Goal: Information Seeking & Learning: Learn about a topic

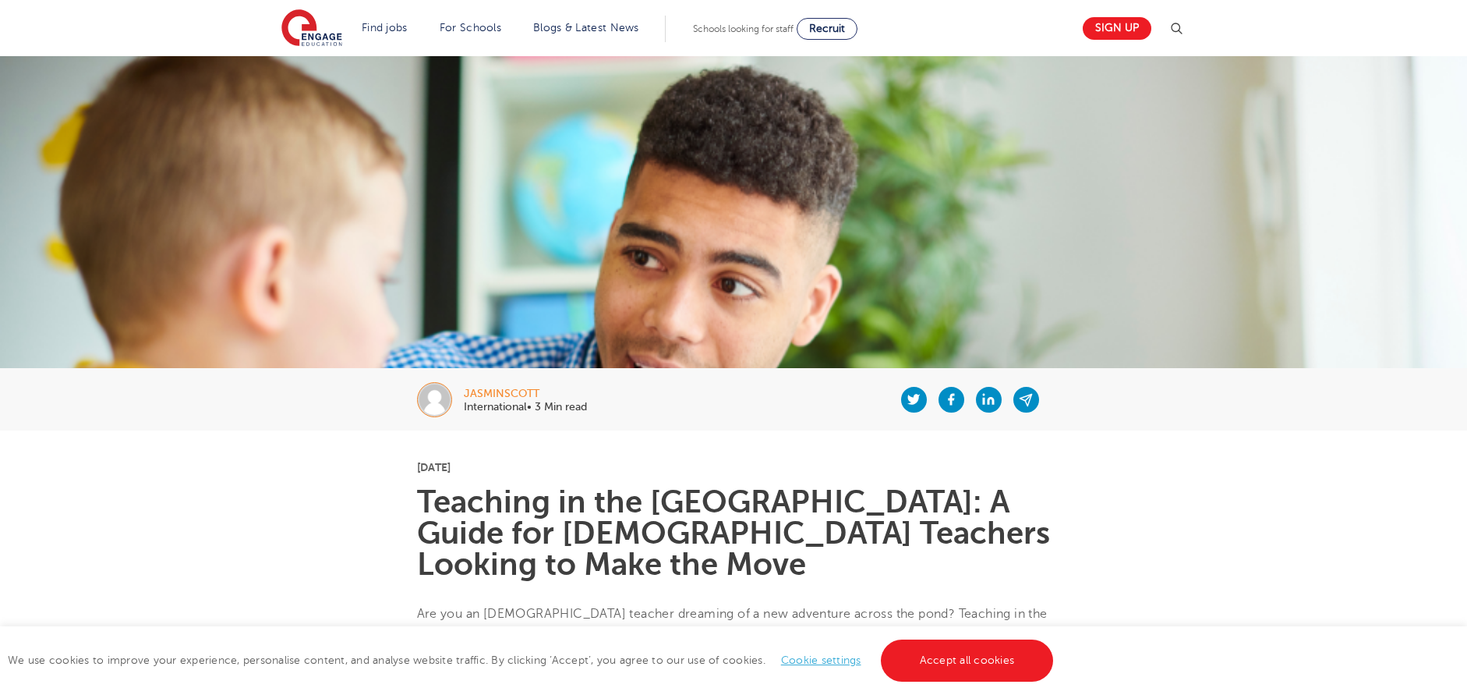
scroll to position [343, 0]
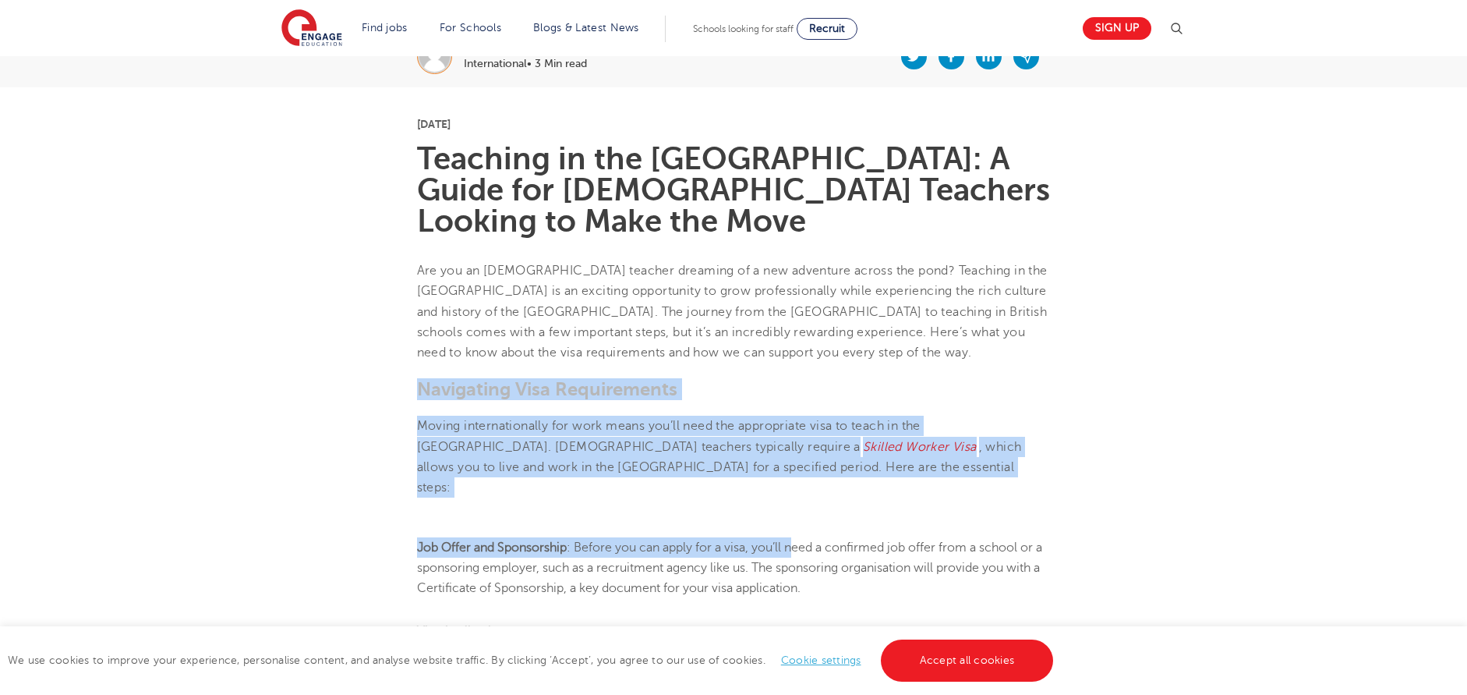
drag, startPoint x: 798, startPoint y: 460, endPoint x: 313, endPoint y: 356, distance: 495.9
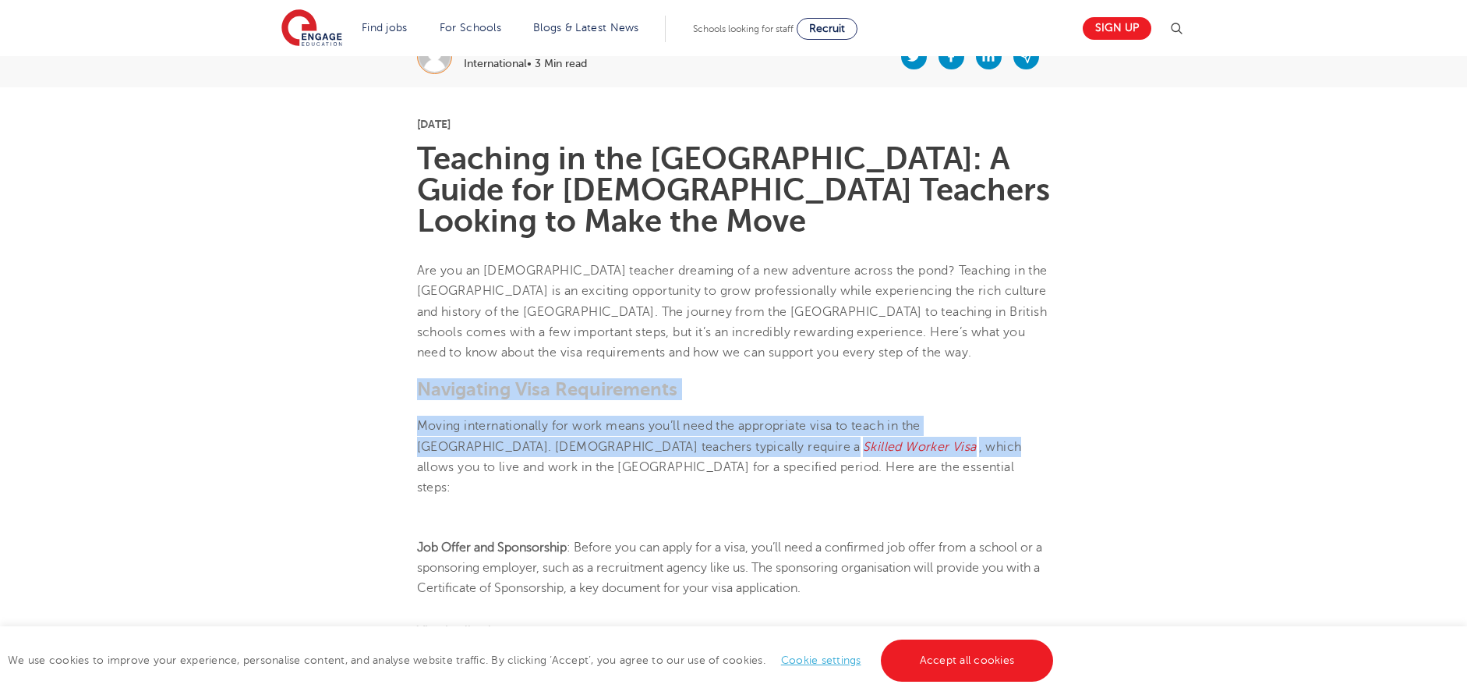
drag, startPoint x: 313, startPoint y: 357, endPoint x: 723, endPoint y: 409, distance: 412.6
click at [723, 440] on span ", which allows you to live and work in the UK for a specified period. Here are …" at bounding box center [719, 467] width 605 height 55
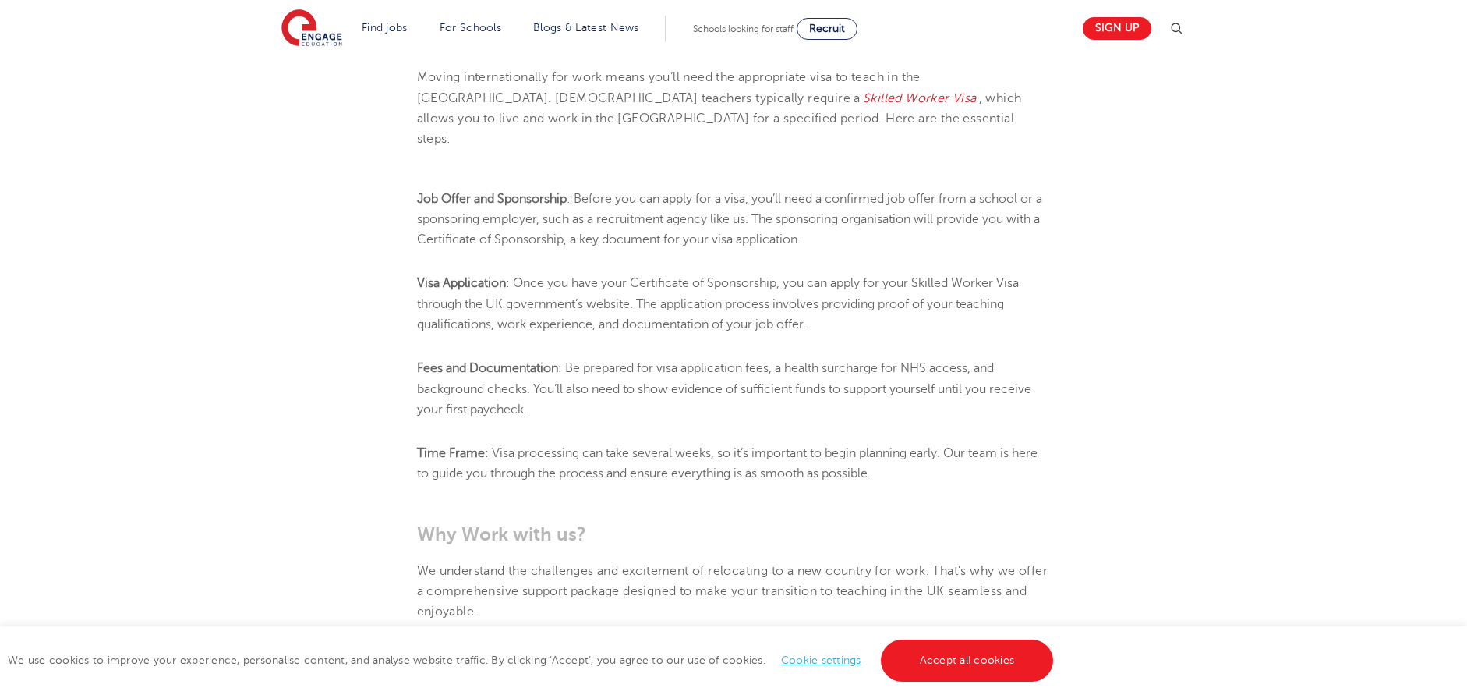
scroll to position [733, 0]
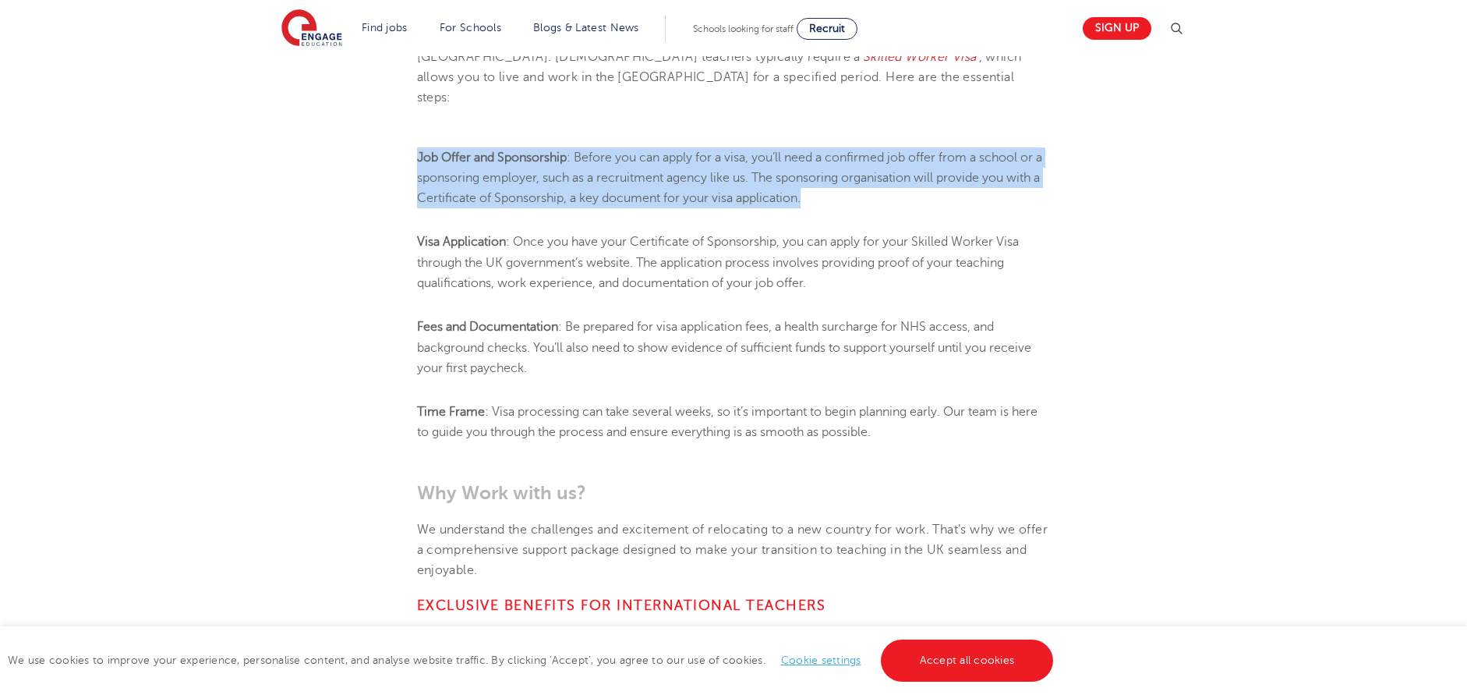
drag, startPoint x: 921, startPoint y: 140, endPoint x: 419, endPoint y: 94, distance: 504.3
click at [419, 94] on section "19th November 2024 Teaching in the UK: A Guide for American Teachers Looking to…" at bounding box center [734, 642] width 946 height 1891
click at [418, 94] on section "19th November 2024 Teaching in the UK: A Guide for American Teachers Looking to…" at bounding box center [734, 642] width 946 height 1891
drag, startPoint x: 418, startPoint y: 94, endPoint x: 840, endPoint y: 152, distance: 425.8
click at [840, 152] on section "19th November 2024 Teaching in the UK: A Guide for American Teachers Looking to…" at bounding box center [734, 642] width 946 height 1891
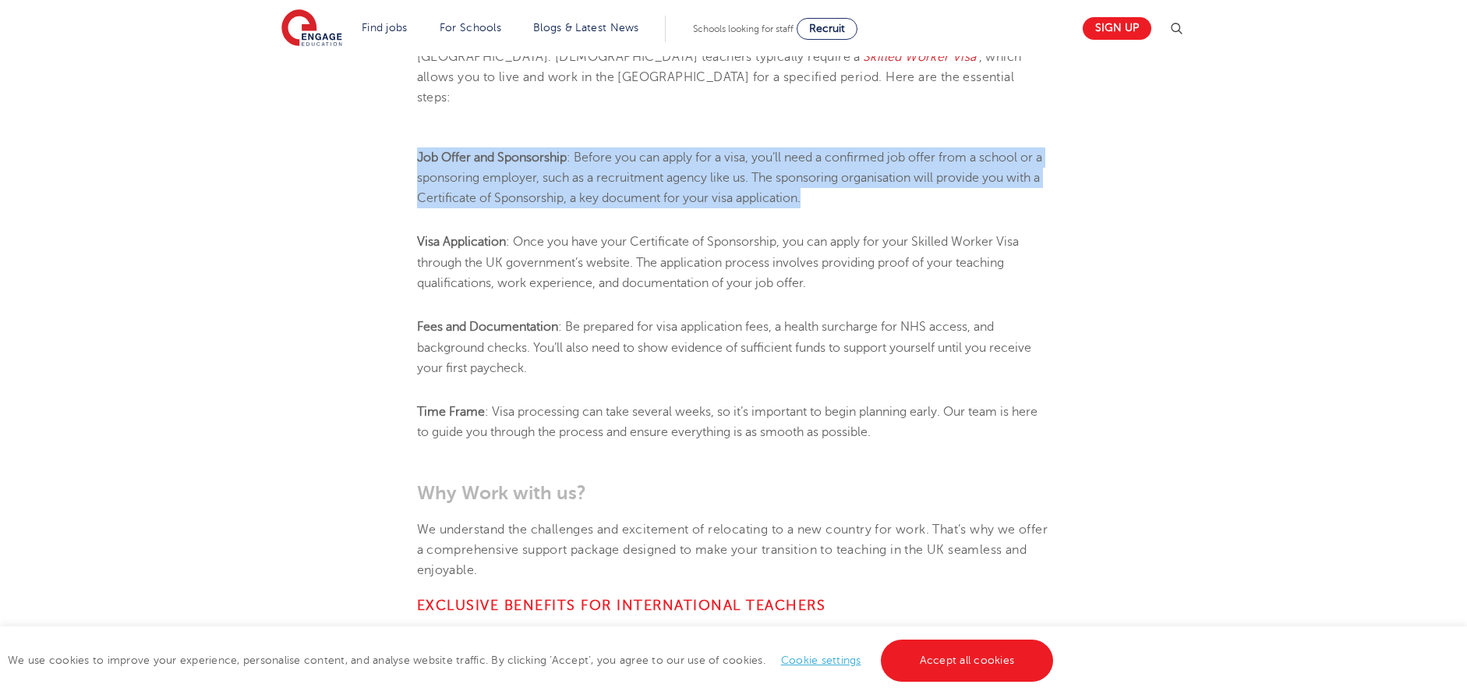
click at [840, 152] on li "Job Offer and Sponsorship : Before you can apply for a visa, you’ll need a conf…" at bounding box center [734, 178] width 634 height 62
drag, startPoint x: 840, startPoint y: 152, endPoint x: 408, endPoint y: 90, distance: 436.3
click at [408, 90] on section "19th November 2024 Teaching in the UK: A Guide for American Teachers Looking to…" at bounding box center [734, 642] width 946 height 1891
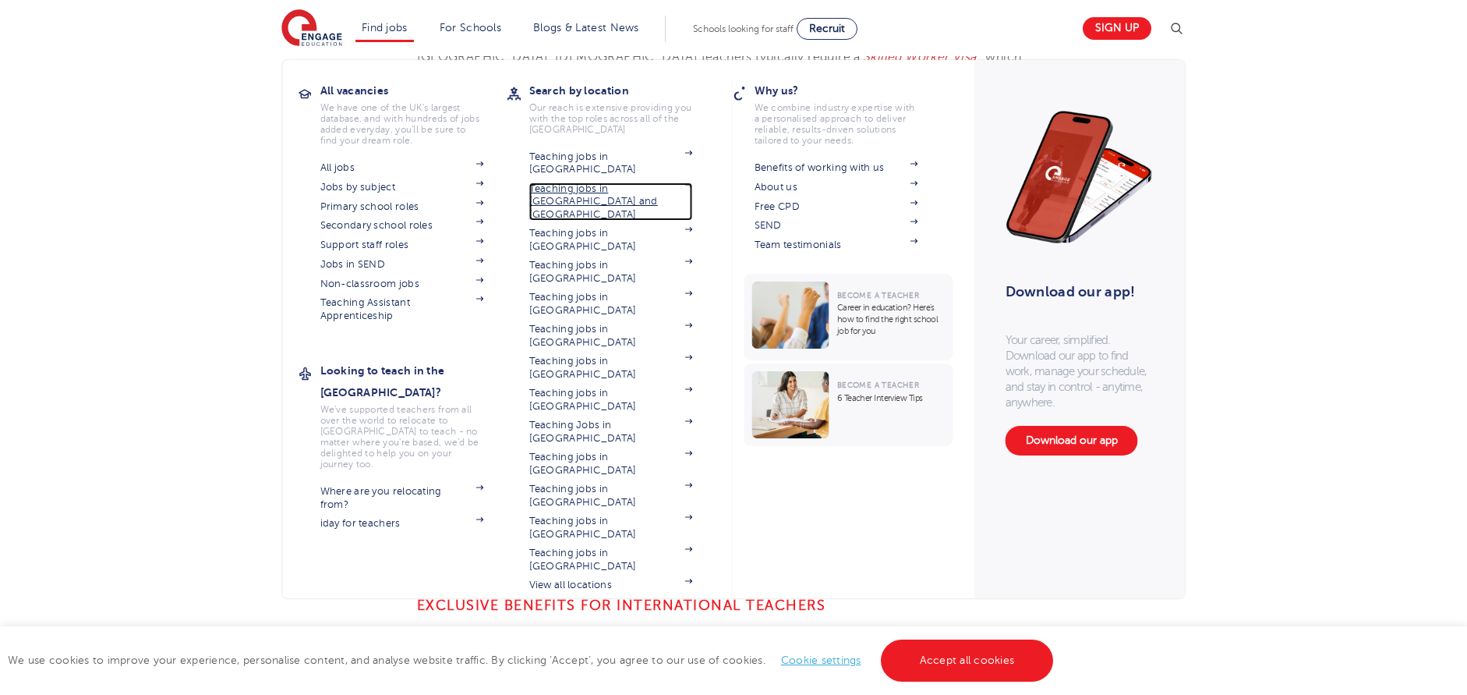
click at [612, 182] on link "Teaching jobs in [GEOGRAPHIC_DATA] and [GEOGRAPHIC_DATA]" at bounding box center [611, 201] width 164 height 38
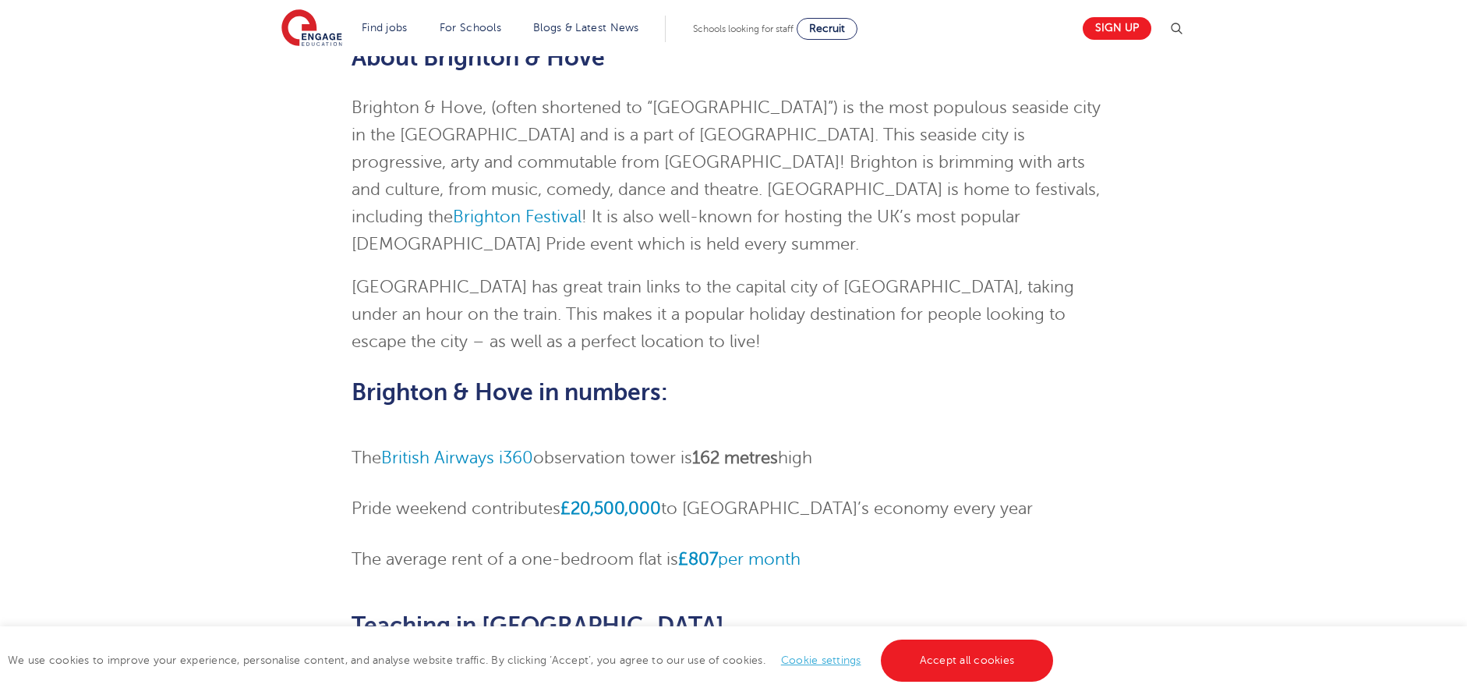
scroll to position [312, 0]
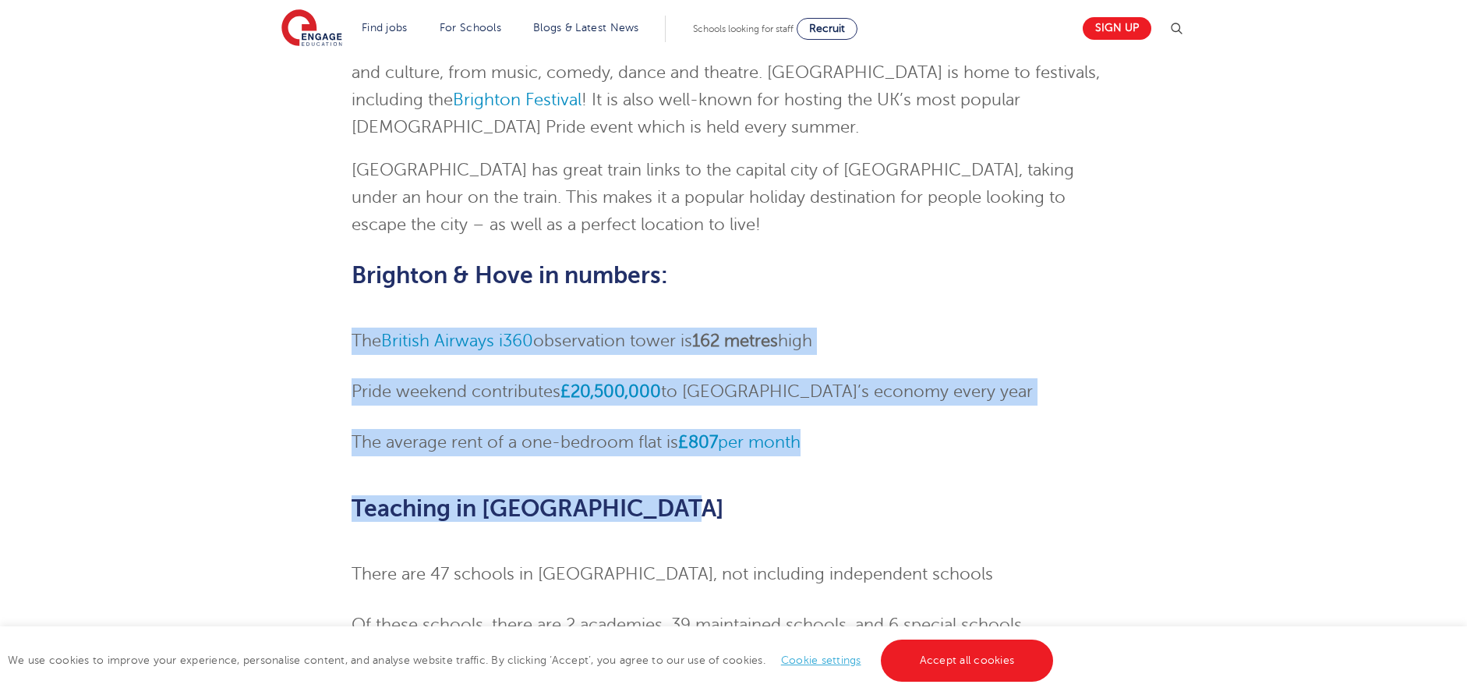
drag, startPoint x: 812, startPoint y: 437, endPoint x: 316, endPoint y: 300, distance: 515.1
click at [316, 300] on div "[GEOGRAPHIC_DATA] and Hove Teaching Jobs Skip to jobs About [GEOGRAPHIC_DATA], …" at bounding box center [734, 452] width 946 height 1322
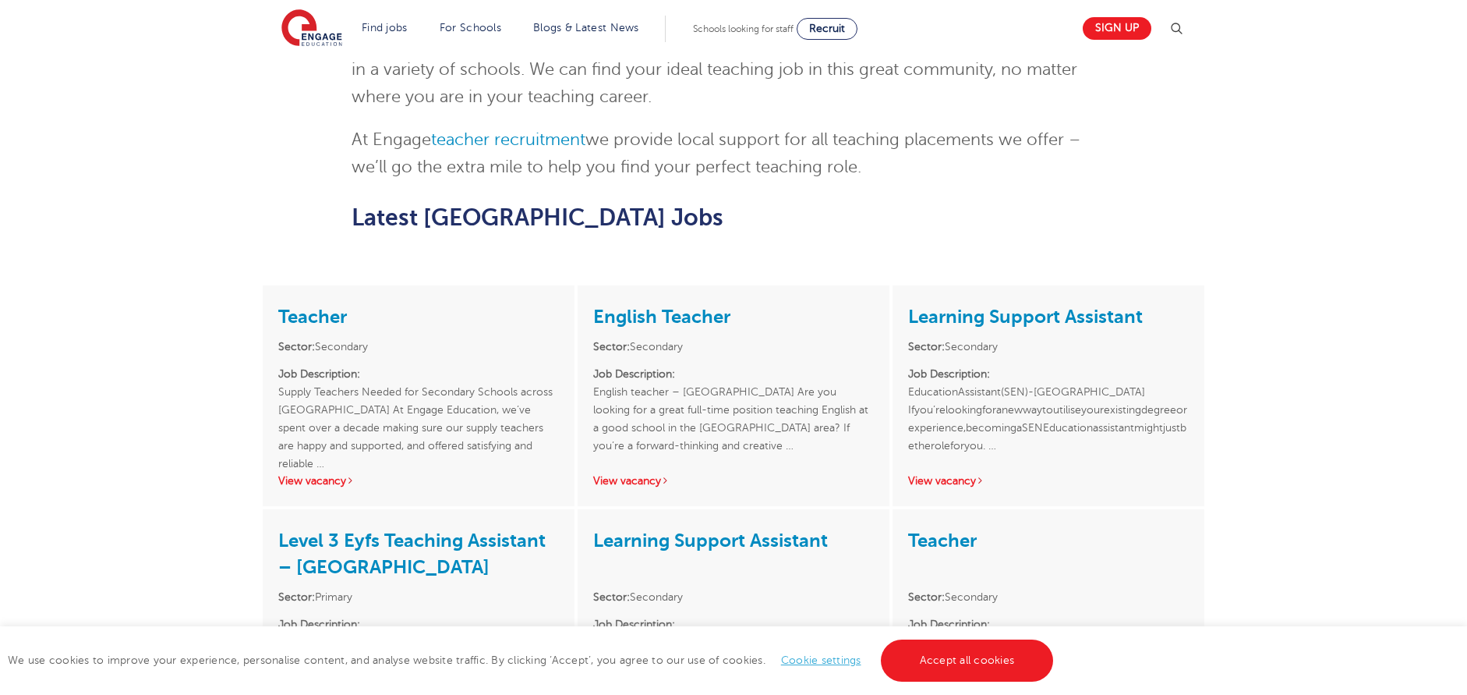
scroll to position [1170, 0]
